Goal: Information Seeking & Learning: Find specific fact

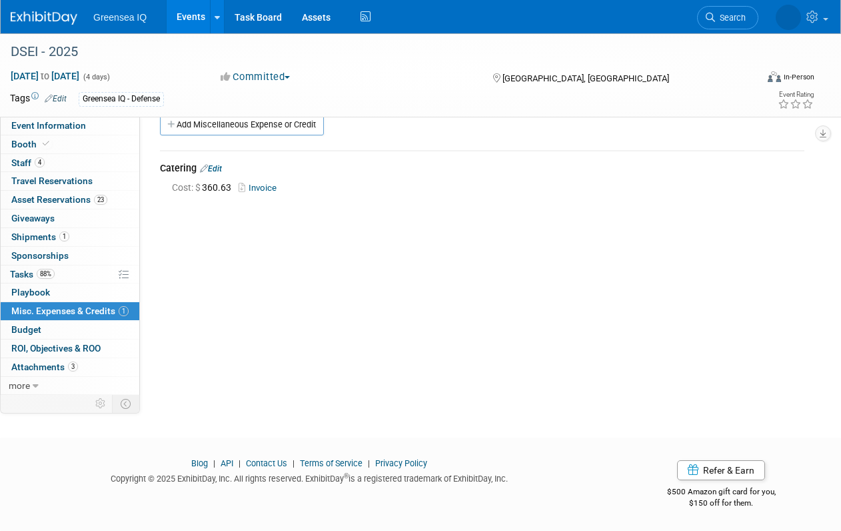
click at [194, 15] on link "Events" at bounding box center [191, 16] width 49 height 33
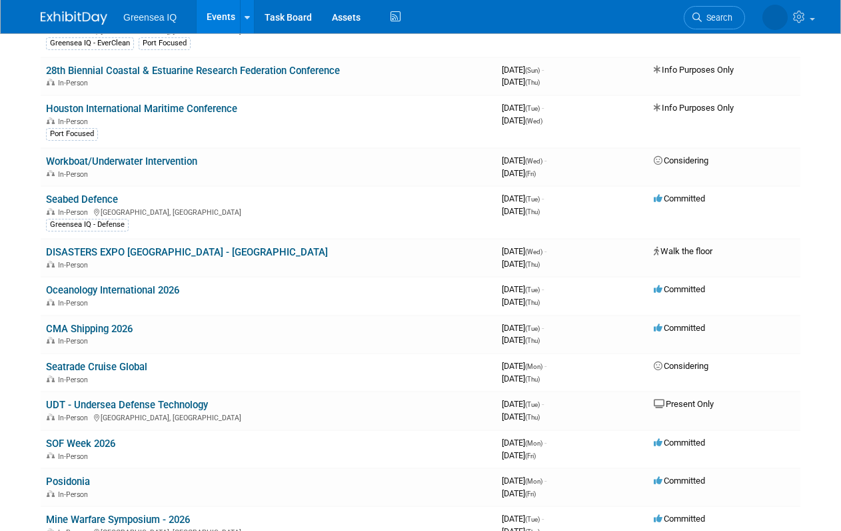
scroll to position [484, 0]
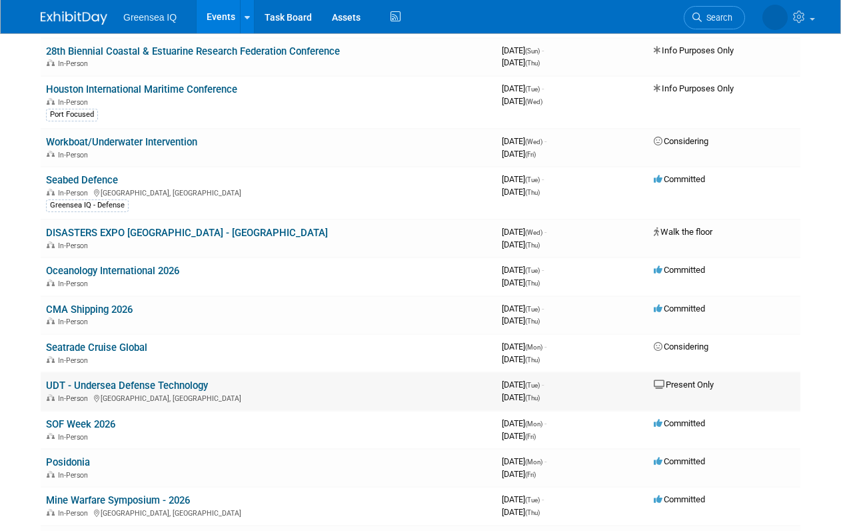
click at [99, 383] on link "UDT - Undersea Defense Technology" at bounding box center [127, 385] width 162 height 12
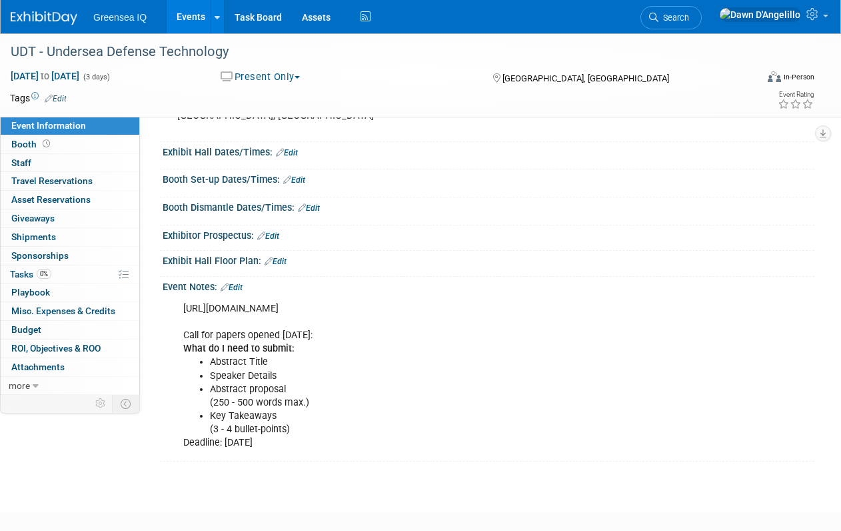
scroll to position [135, 0]
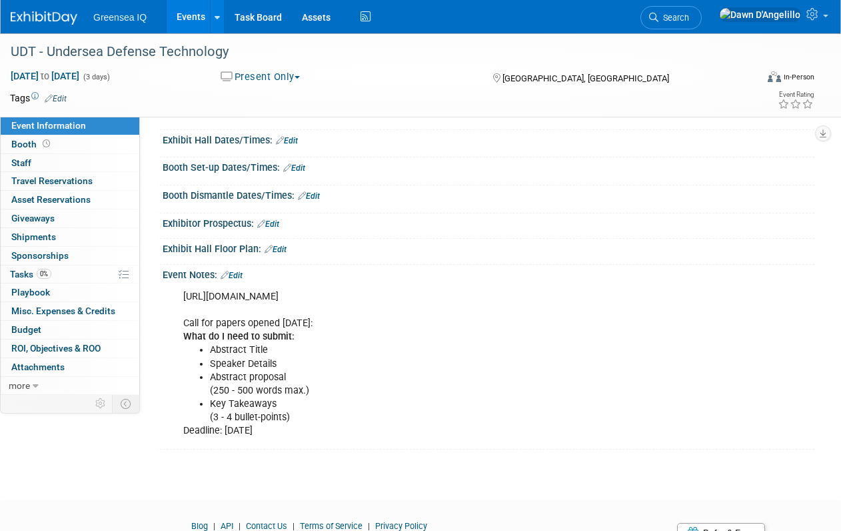
drag, startPoint x: 183, startPoint y: 296, endPoint x: 415, endPoint y: 301, distance: 232.7
click at [415, 301] on div "[URL][DOMAIN_NAME] Call for papers opened [DATE]: What do I need to submit: Abs…" at bounding box center [430, 363] width 512 height 161
copy div "[URL][DOMAIN_NAME]"
